Goal: Task Accomplishment & Management: Manage account settings

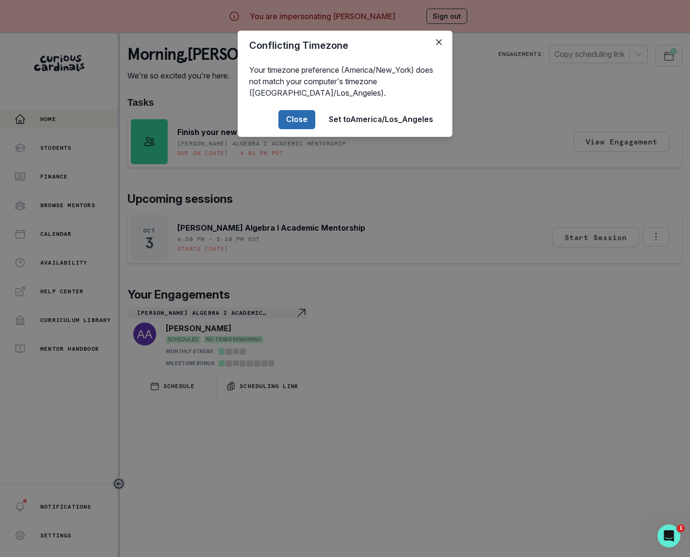
click at [294, 115] on button "Close" at bounding box center [296, 119] width 37 height 19
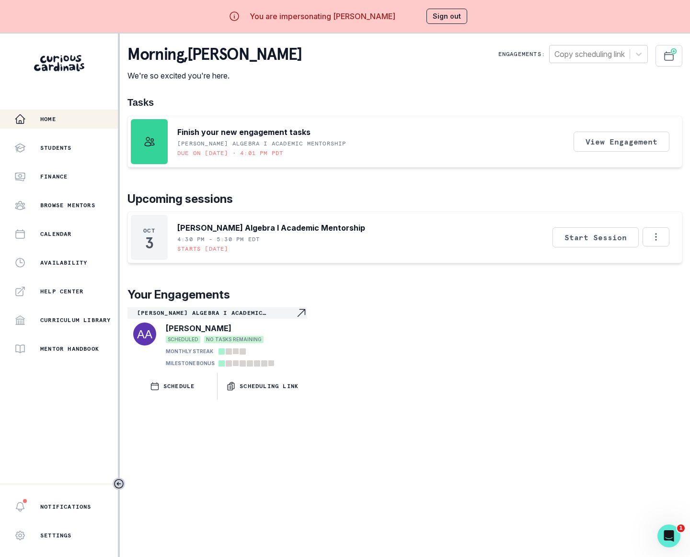
click at [443, 23] on button "Sign out" at bounding box center [446, 16] width 41 height 15
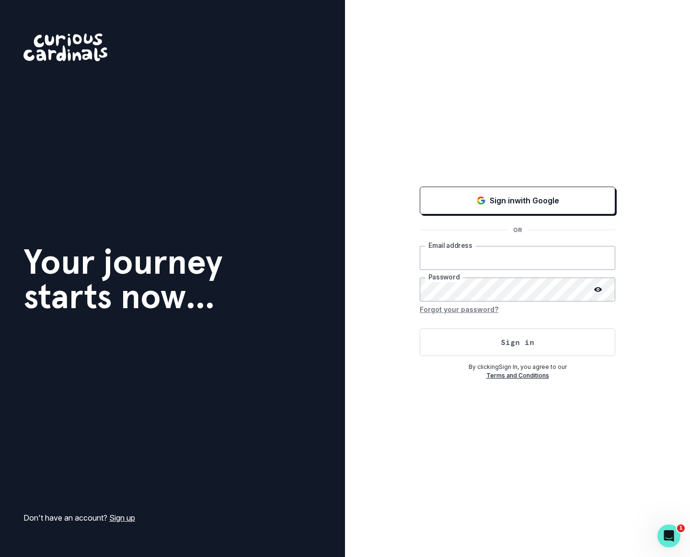
type input "[PERSON_NAME][EMAIL_ADDRESS][DOMAIN_NAME]"
click at [414, 377] on div "Sign in with Google OR [PERSON_NAME][EMAIL_ADDRESS][DOMAIN_NAME] Email address …" at bounding box center [517, 278] width 345 height 557
click at [460, 345] on button "Sign in" at bounding box center [517, 343] width 195 height 28
